Goal: Task Accomplishment & Management: Manage account settings

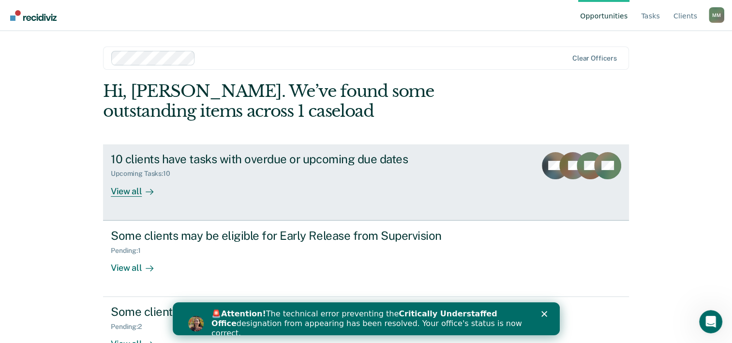
click at [358, 202] on link "10 clients have tasks with overdue or upcoming due dates Upcoming Tasks : 10 Vi…" at bounding box center [366, 182] width 526 height 76
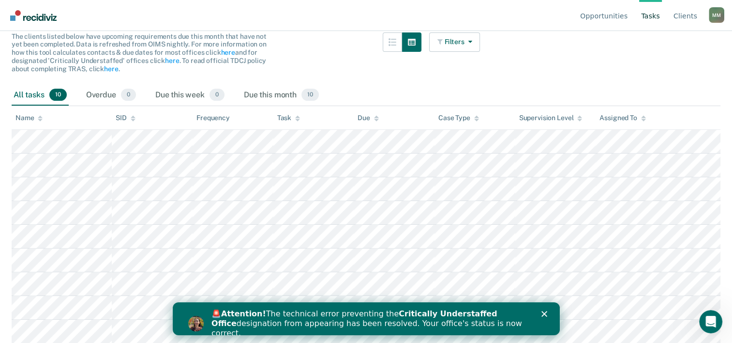
scroll to position [145, 0]
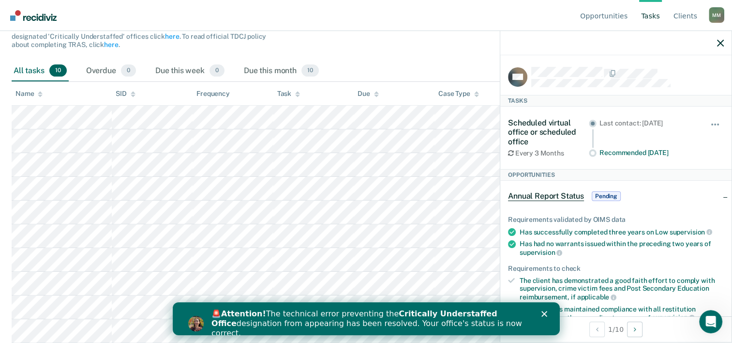
click at [725, 43] on div at bounding box center [616, 43] width 231 height 24
click at [724, 40] on div at bounding box center [616, 43] width 231 height 24
click at [723, 42] on icon "button" at bounding box center [720, 43] width 7 height 7
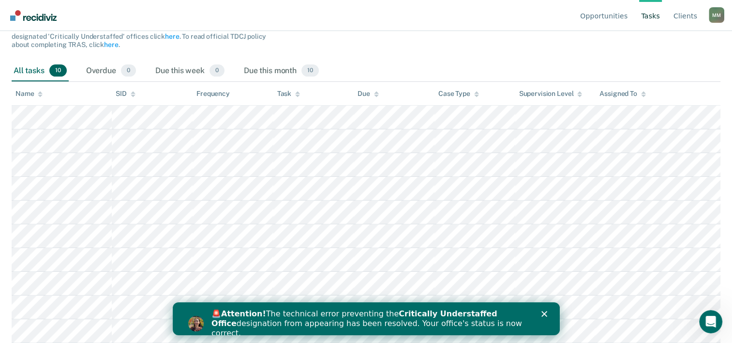
scroll to position [150, 0]
click at [545, 311] on icon "Close" at bounding box center [544, 314] width 6 height 6
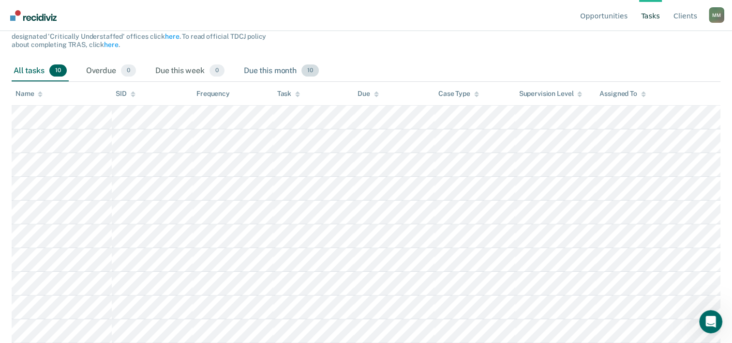
click at [277, 61] on div "Due this month 10" at bounding box center [281, 71] width 79 height 21
